Goal: Use online tool/utility: Utilize a website feature to perform a specific function

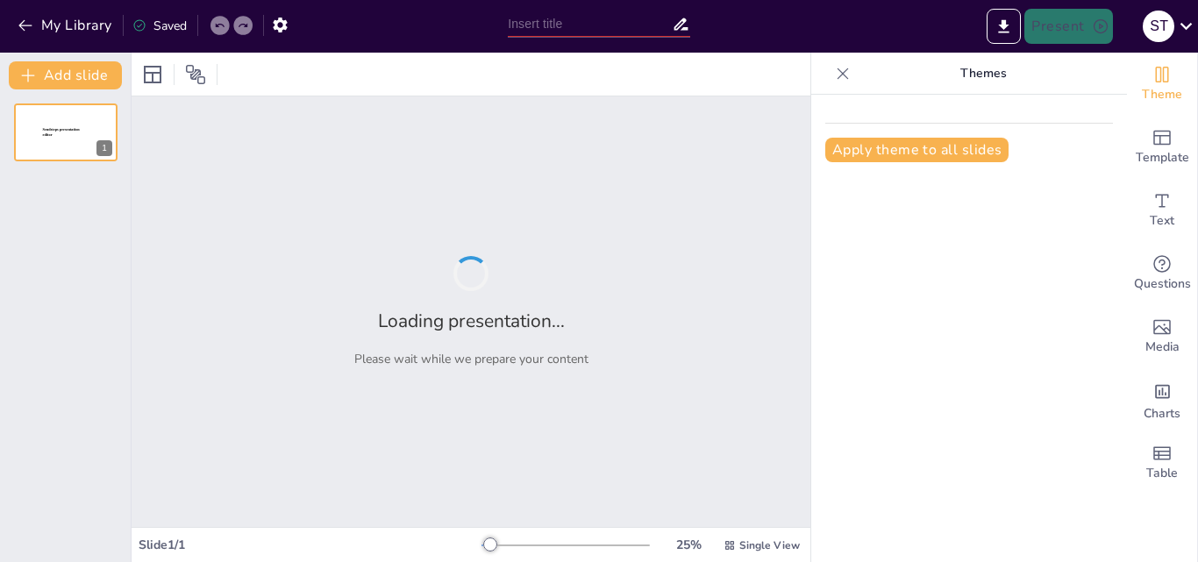
type input "Imported Mini Project Pressentation.pptx"
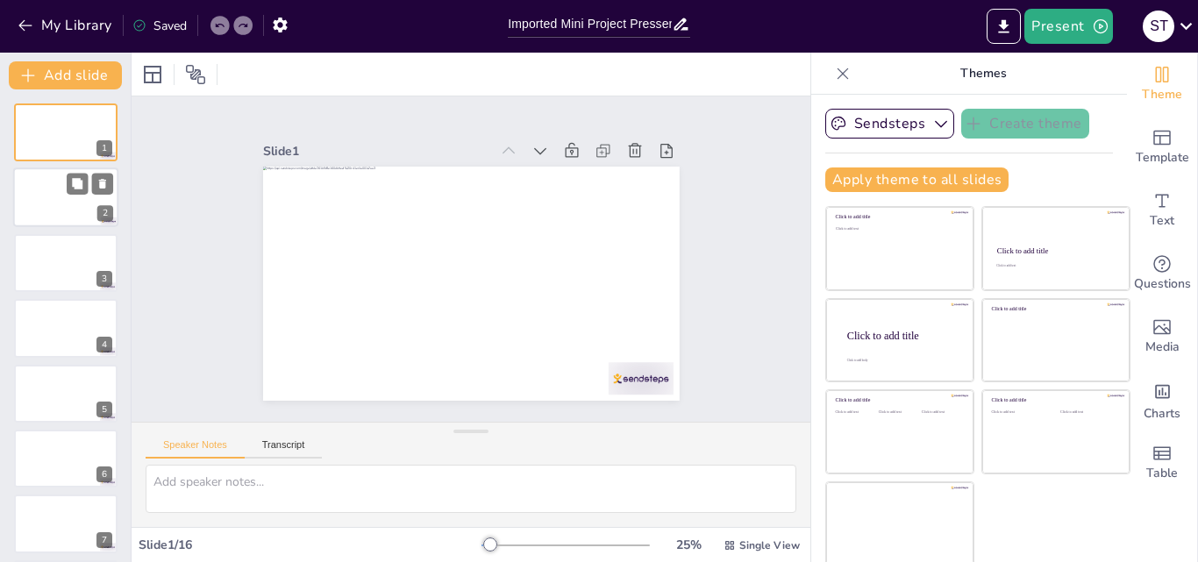
click at [35, 210] on div at bounding box center [65, 198] width 105 height 60
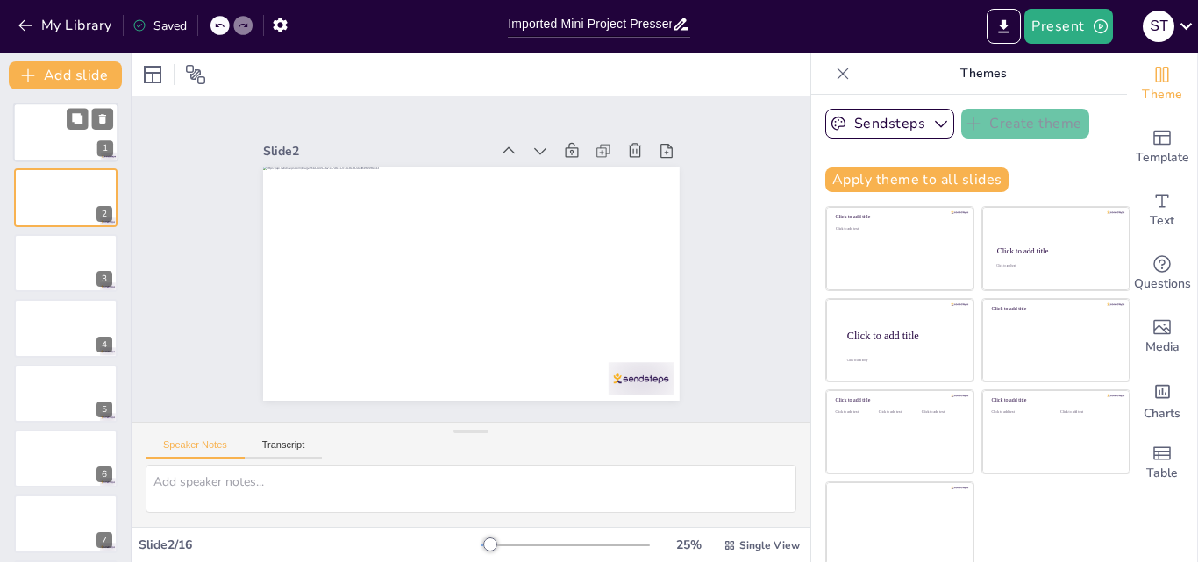
click at [50, 128] on div at bounding box center [65, 133] width 105 height 60
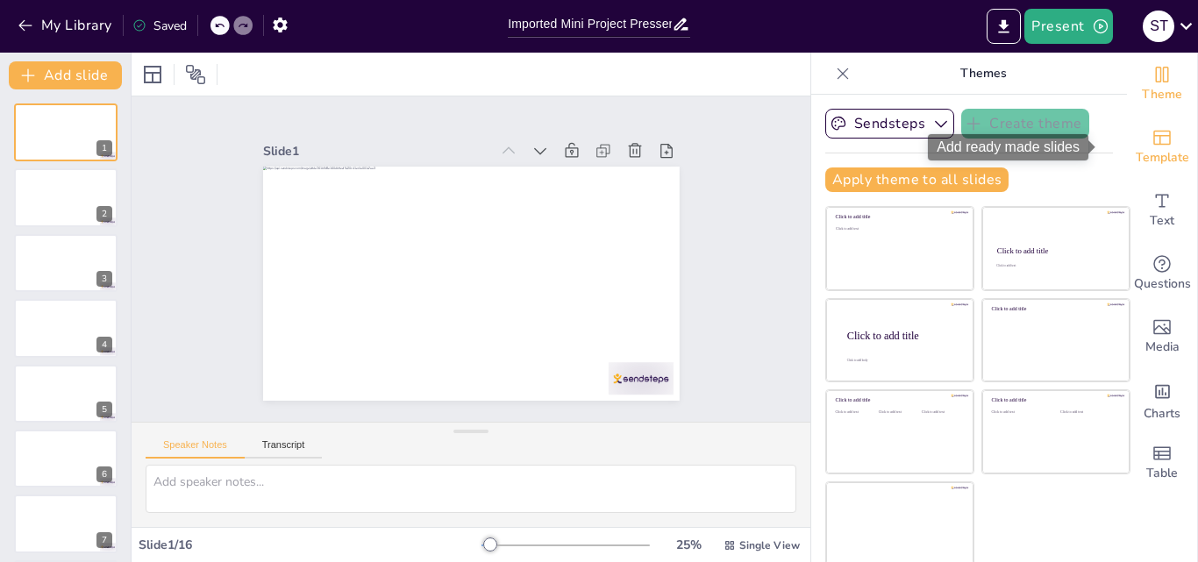
click at [1152, 134] on icon "Add ready made slides" at bounding box center [1162, 137] width 21 height 21
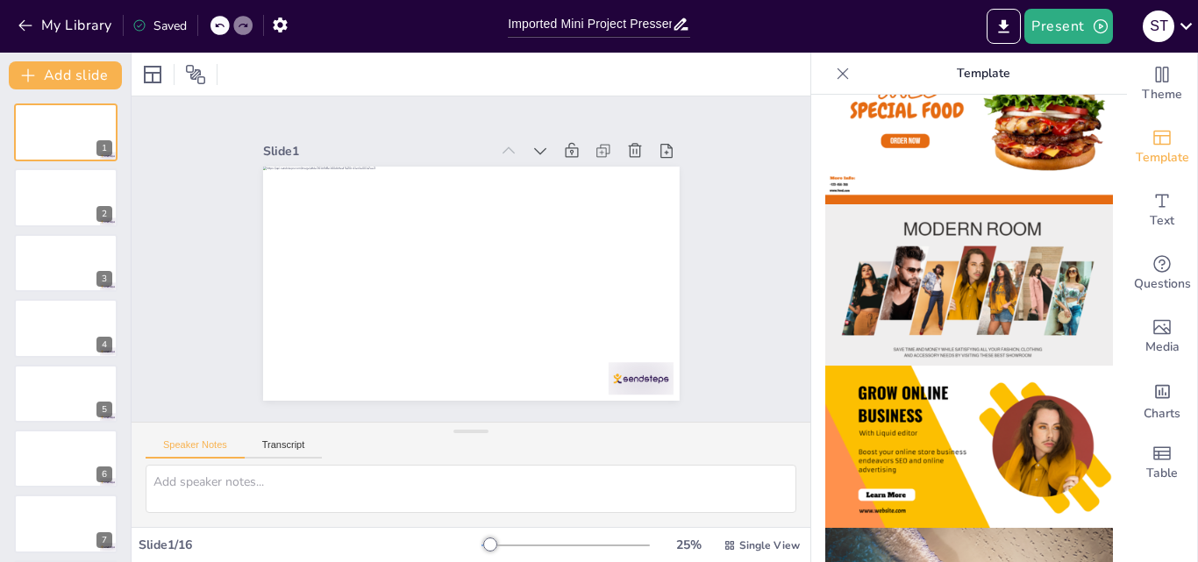
scroll to position [228, 0]
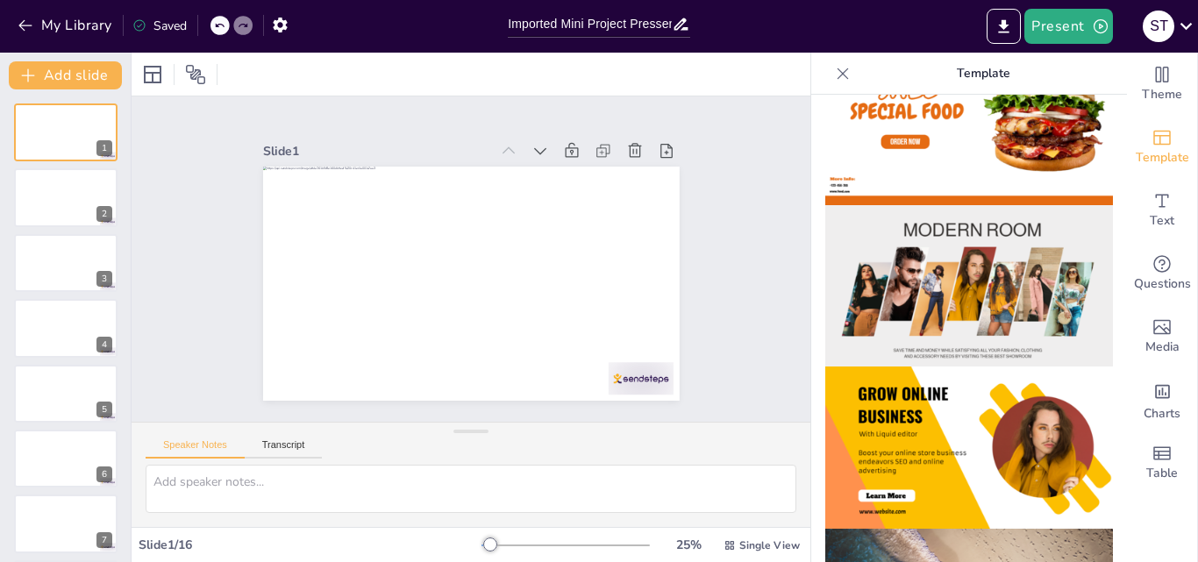
click at [909, 305] on img at bounding box center [969, 286] width 288 height 162
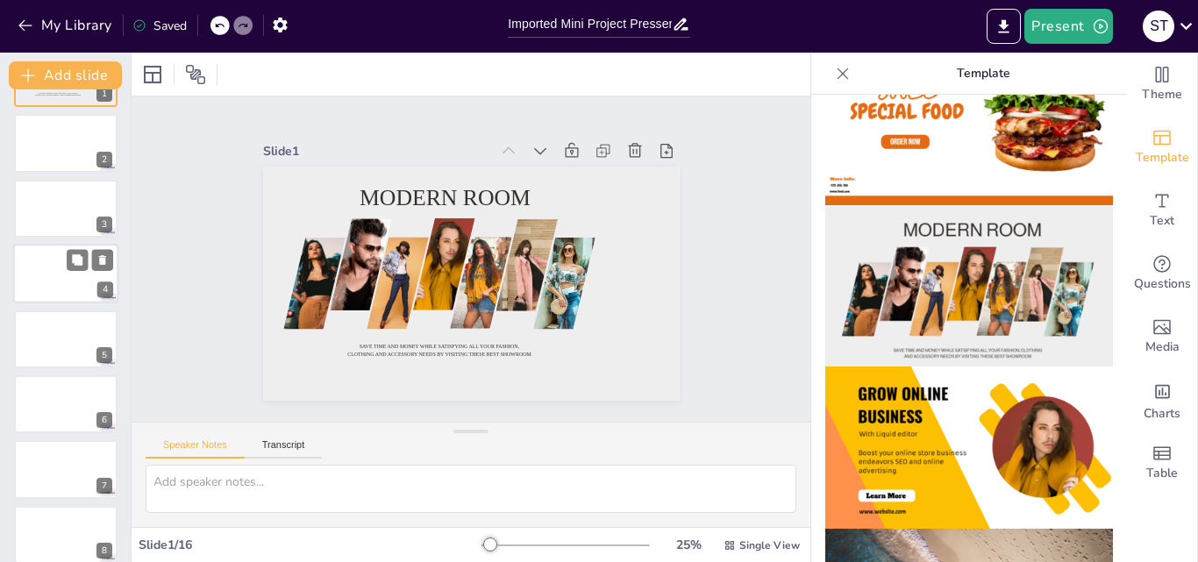
scroll to position [0, 0]
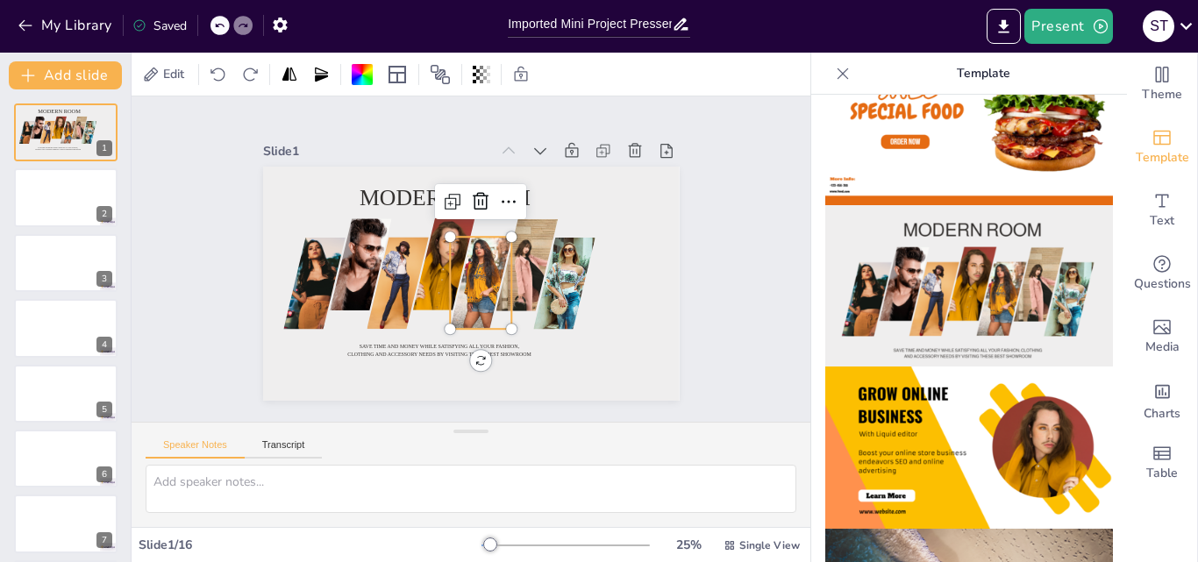
click at [461, 312] on div at bounding box center [454, 274] width 119 height 103
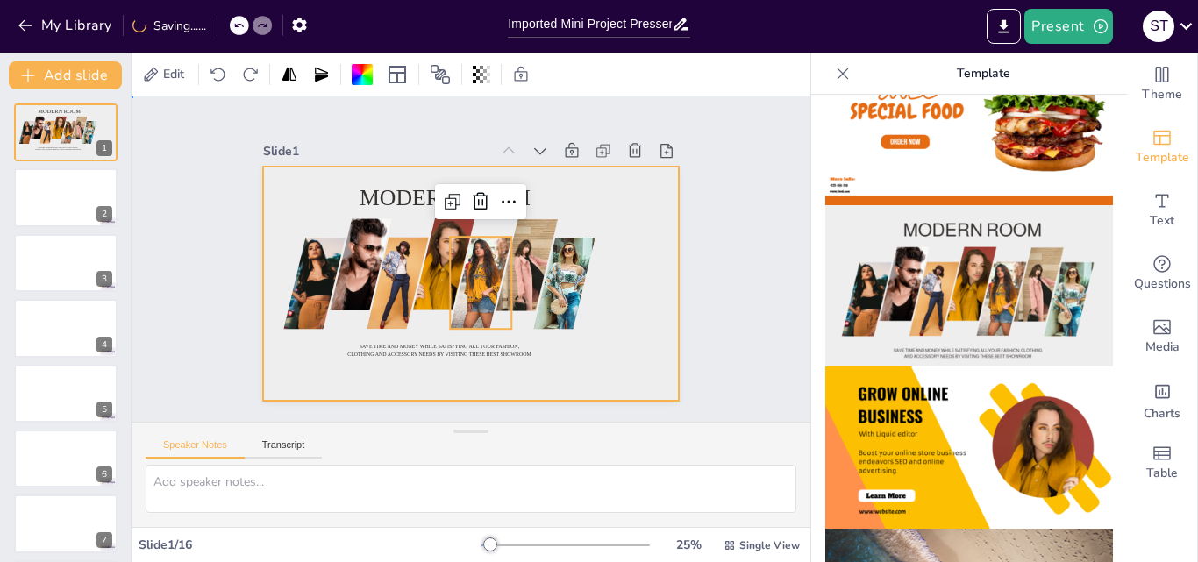
click at [612, 321] on div at bounding box center [480, 236] width 475 height 383
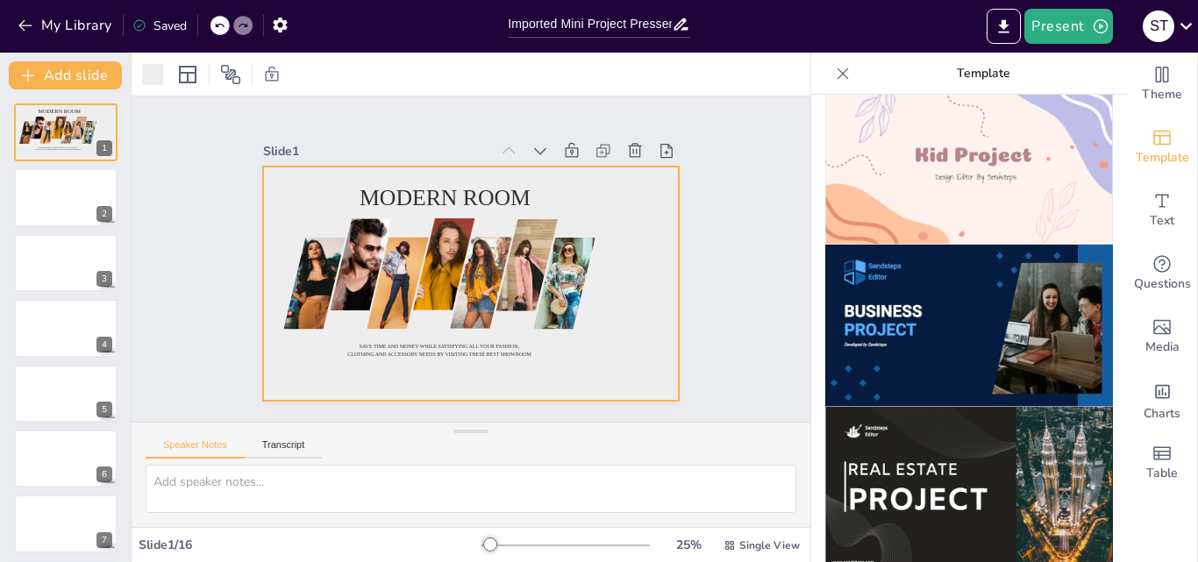
scroll to position [1324, 0]
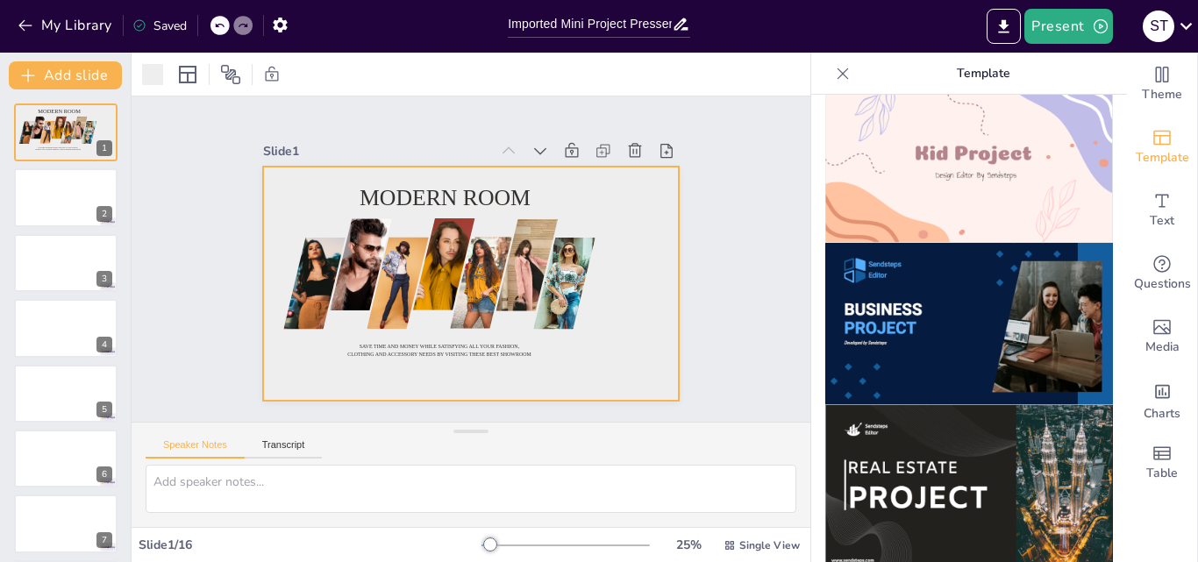
click at [1003, 324] on img at bounding box center [969, 324] width 288 height 162
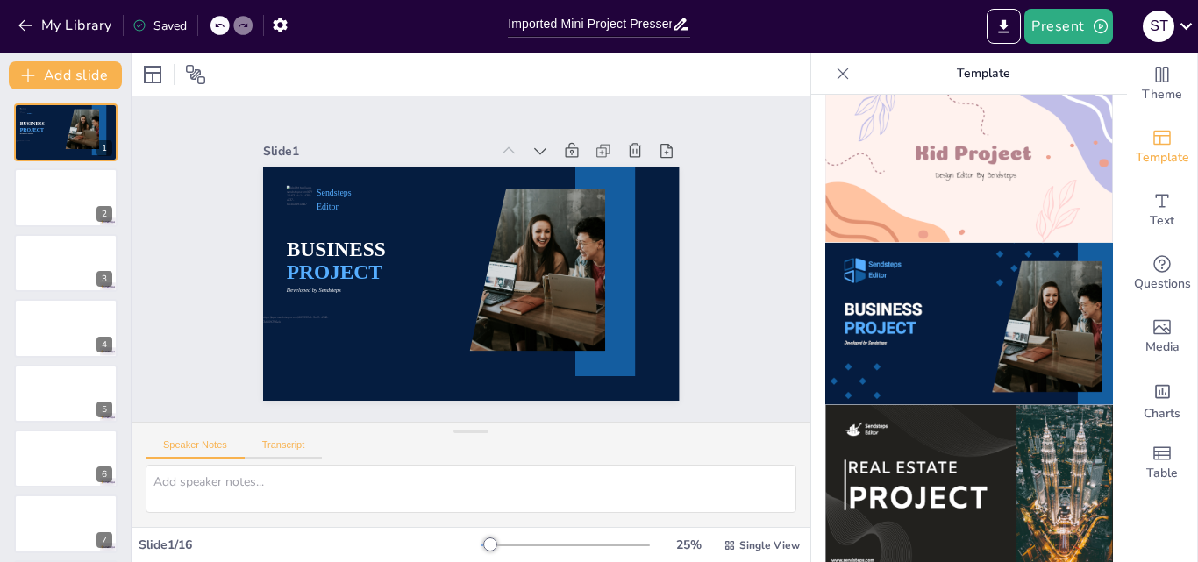
click at [287, 453] on button "Transcript" at bounding box center [284, 448] width 78 height 19
click at [231, 442] on button "Speaker Notes" at bounding box center [195, 448] width 99 height 19
click at [26, 25] on icon "button" at bounding box center [26, 26] width 18 height 18
